Goal: Find specific page/section

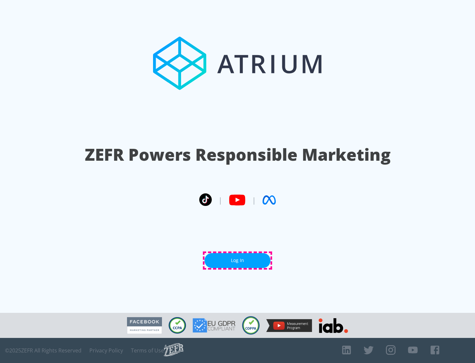
click at [238, 260] on link "Log In" at bounding box center [238, 260] width 66 height 15
